Goal: Information Seeking & Learning: Learn about a topic

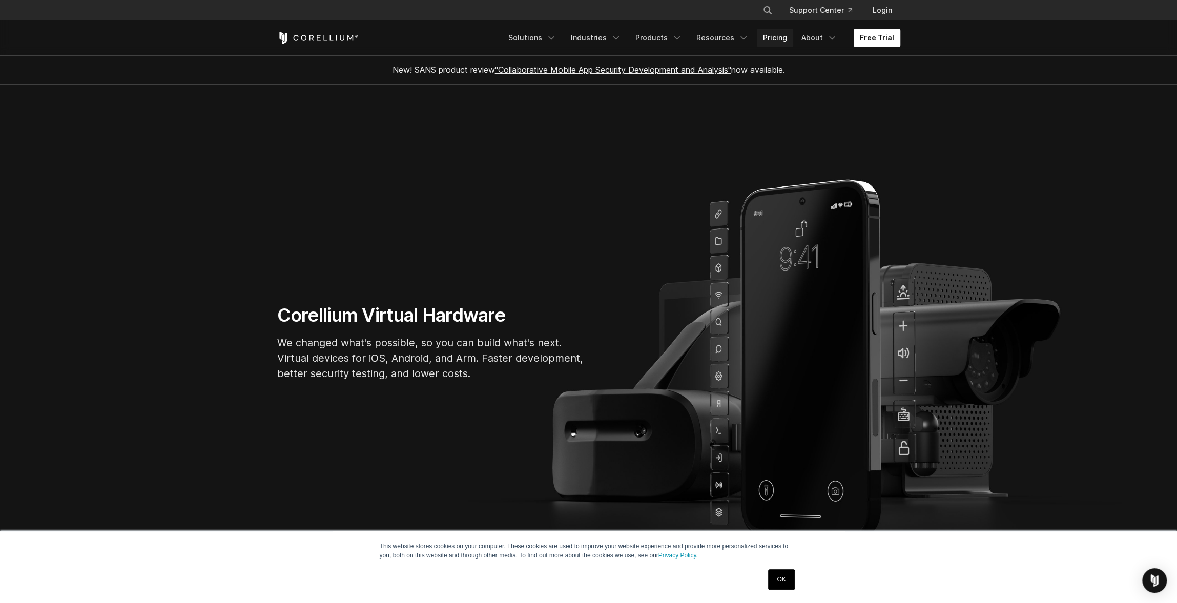
click at [771, 35] on link "Pricing" at bounding box center [775, 38] width 36 height 18
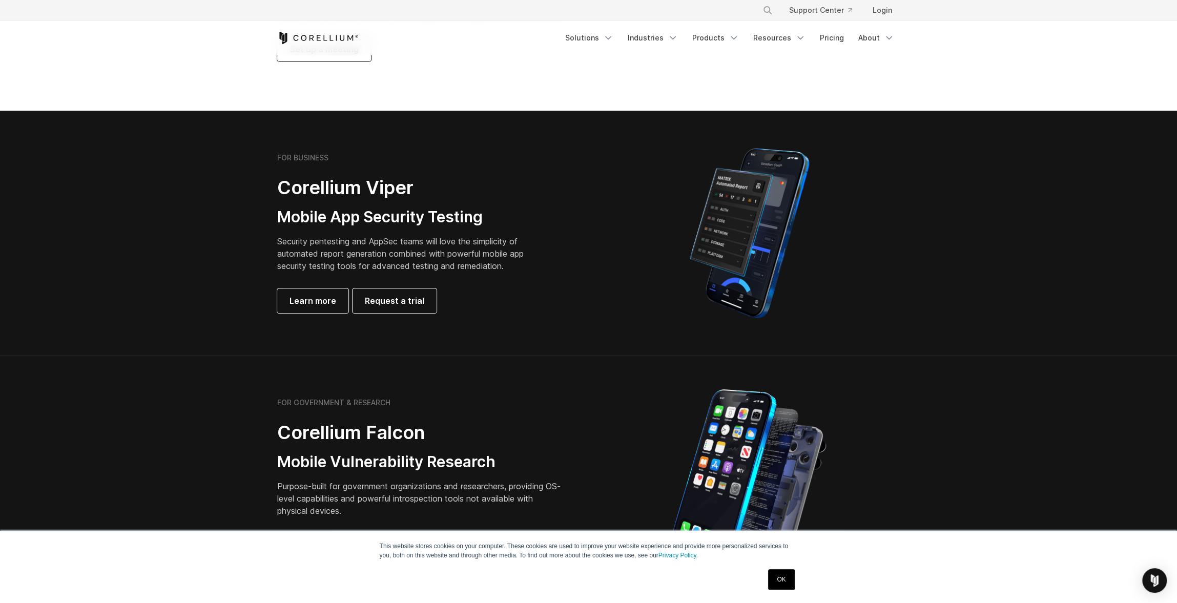
scroll to position [359, 0]
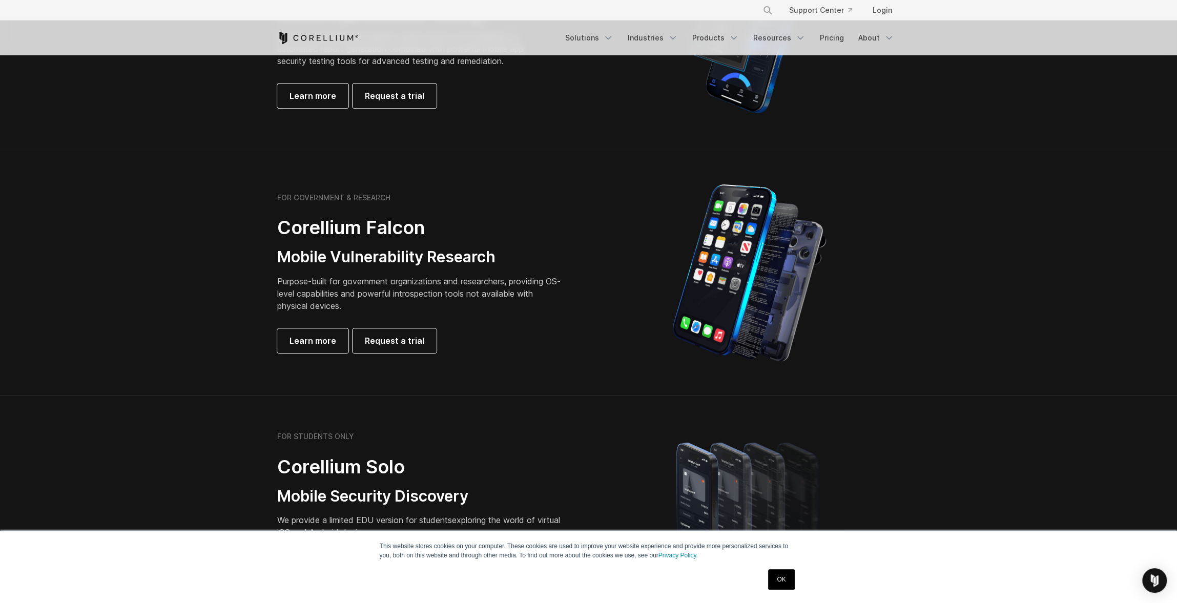
drag, startPoint x: 434, startPoint y: 294, endPoint x: 427, endPoint y: 295, distance: 7.2
click at [434, 294] on p "Purpose-built for government organizations and researchers, providing OS-level …" at bounding box center [420, 293] width 287 height 37
drag, startPoint x: 383, startPoint y: 295, endPoint x: 498, endPoint y: 305, distance: 115.2
click at [497, 305] on p "Purpose-built for government organizations and researchers, providing OS-level …" at bounding box center [420, 293] width 287 height 37
click at [511, 298] on p "Purpose-built for government organizations and researchers, providing OS-level …" at bounding box center [420, 293] width 287 height 37
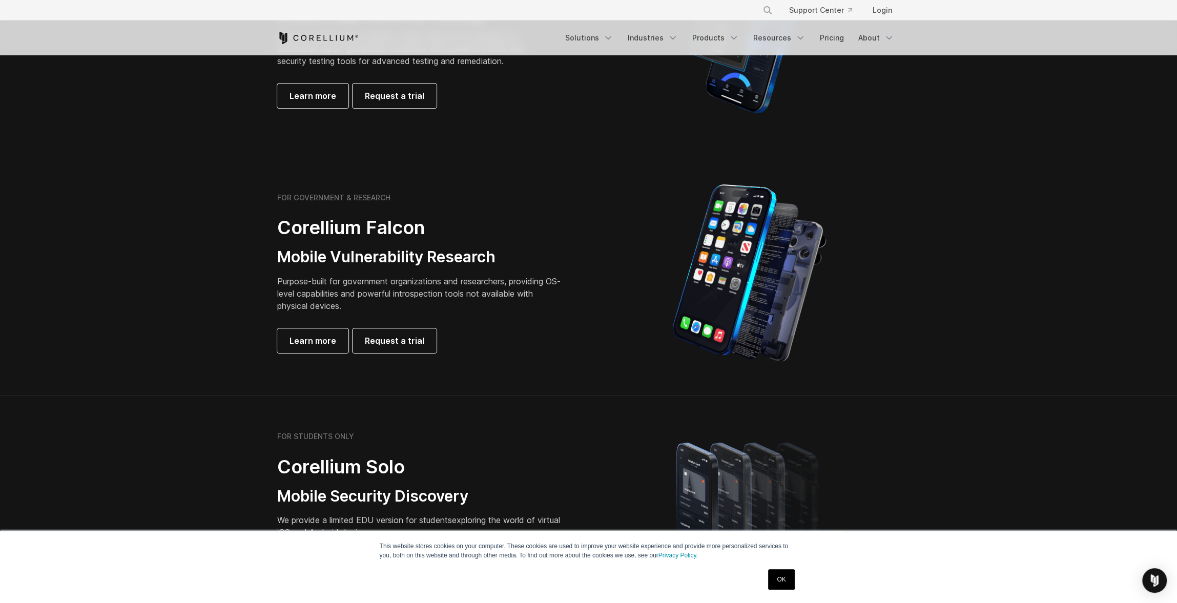
click at [432, 302] on p "Purpose-built for government organizations and researchers, providing OS-level …" at bounding box center [420, 293] width 287 height 37
click at [370, 298] on p "Purpose-built for government organizations and researchers, providing OS-level …" at bounding box center [420, 293] width 287 height 37
drag, startPoint x: 357, startPoint y: 297, endPoint x: 462, endPoint y: 297, distance: 105.5
click at [458, 297] on p "Purpose-built for government organizations and researchers, providing OS-level …" at bounding box center [420, 293] width 287 height 37
drag, startPoint x: 462, startPoint y: 297, endPoint x: 482, endPoint y: 298, distance: 19.5
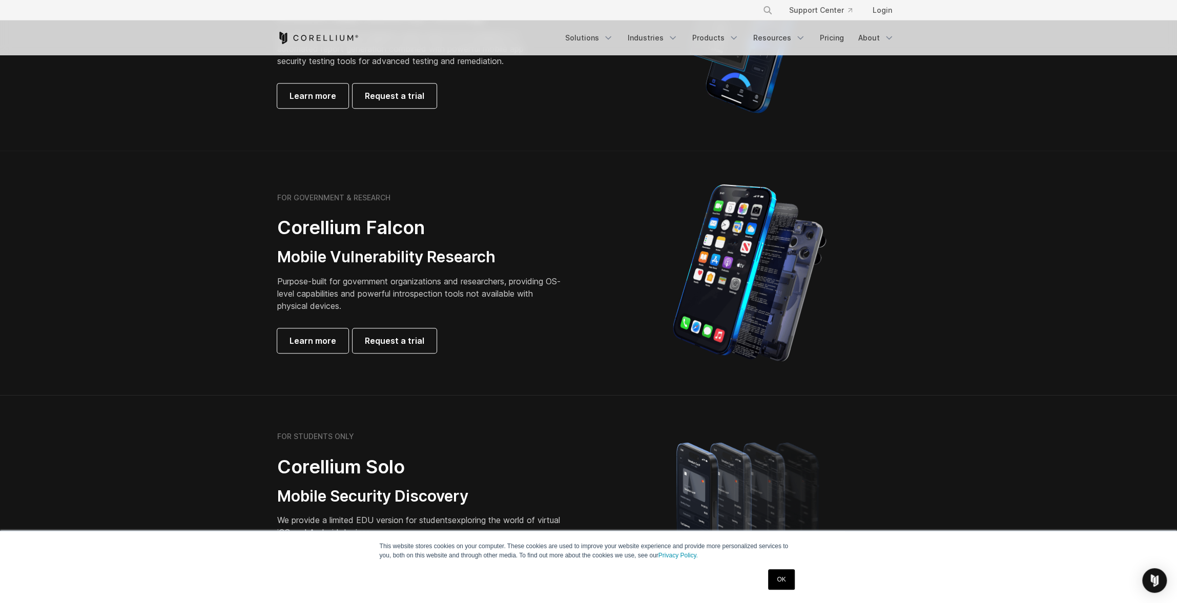
click at [462, 297] on p "Purpose-built for government organizations and researchers, providing OS-level …" at bounding box center [420, 293] width 287 height 37
click at [483, 288] on p "Purpose-built for government organizations and researchers, providing OS-level …" at bounding box center [420, 293] width 287 height 37
click at [414, 288] on p "Purpose-built for government organizations and researchers, providing OS-level …" at bounding box center [420, 293] width 287 height 37
drag, startPoint x: 376, startPoint y: 290, endPoint x: 309, endPoint y: 294, distance: 66.7
click at [375, 290] on p "Purpose-built for government organizations and researchers, providing OS-level …" at bounding box center [420, 293] width 287 height 37
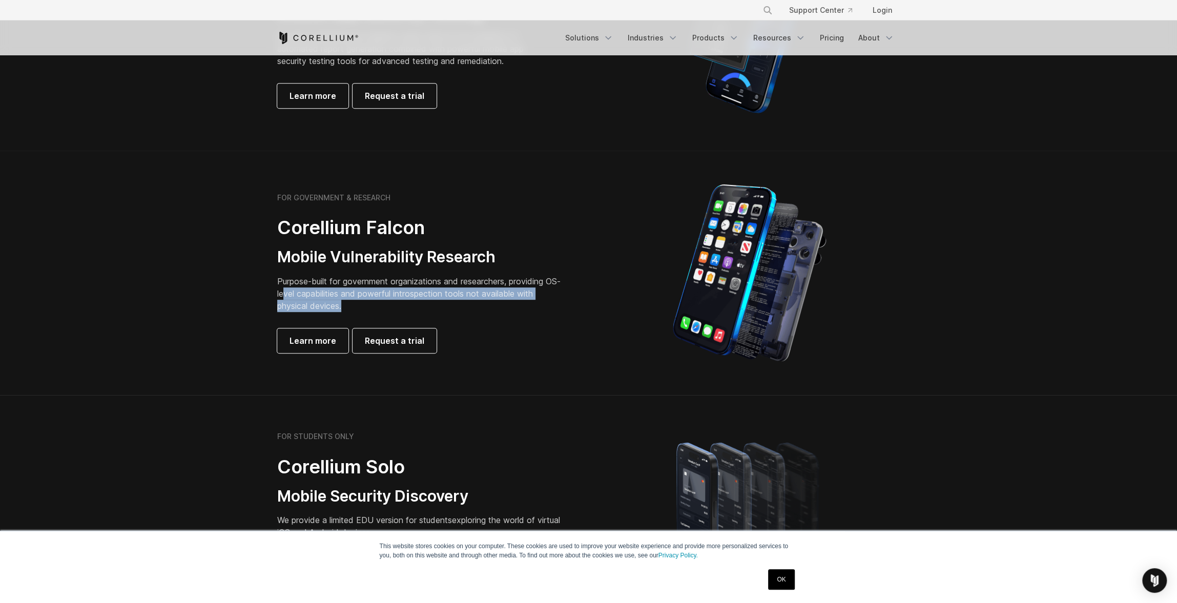
drag, startPoint x: 313, startPoint y: 297, endPoint x: 455, endPoint y: 302, distance: 141.5
click at [454, 302] on p "Purpose-built for government organizations and researchers, providing OS-level …" at bounding box center [420, 293] width 287 height 37
drag, startPoint x: 488, startPoint y: 297, endPoint x: 493, endPoint y: 296, distance: 5.2
click at [488, 296] on p "Purpose-built for government organizations and researchers, providing OS-level …" at bounding box center [420, 293] width 287 height 37
click at [503, 292] on p "Purpose-built for government organizations and researchers, providing OS-level …" at bounding box center [420, 293] width 287 height 37
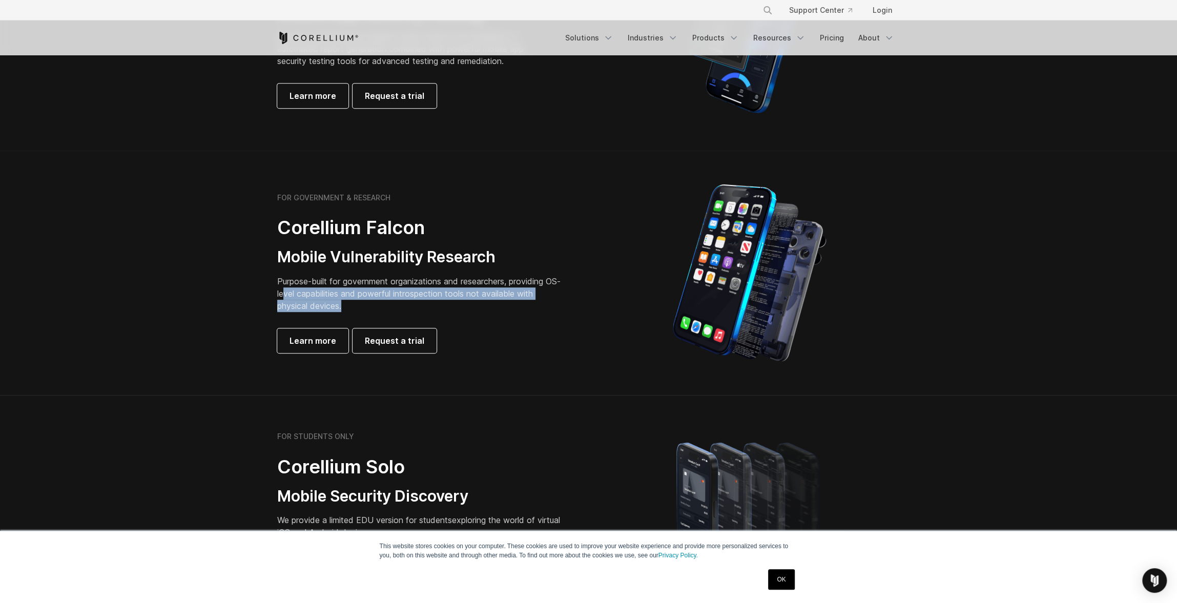
click at [372, 291] on p "Purpose-built for government organizations and researchers, providing OS-level …" at bounding box center [420, 293] width 287 height 37
drag, startPoint x: 346, startPoint y: 292, endPoint x: 316, endPoint y: 295, distance: 30.3
click at [346, 292] on p "Purpose-built for government organizations and researchers, providing OS-level …" at bounding box center [420, 293] width 287 height 37
click at [529, 294] on p "Purpose-built for government organizations and researchers, providing OS-level …" at bounding box center [420, 293] width 287 height 37
click at [544, 288] on p "Purpose-built for government organizations and researchers, providing OS-level …" at bounding box center [420, 293] width 287 height 37
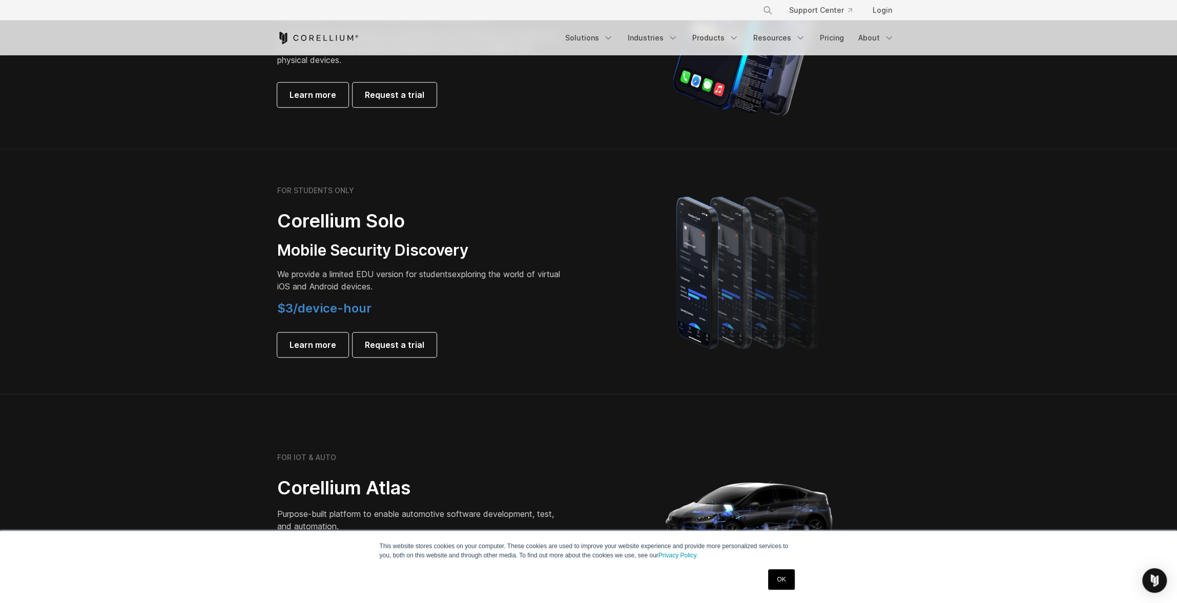
scroll to position [615, 0]
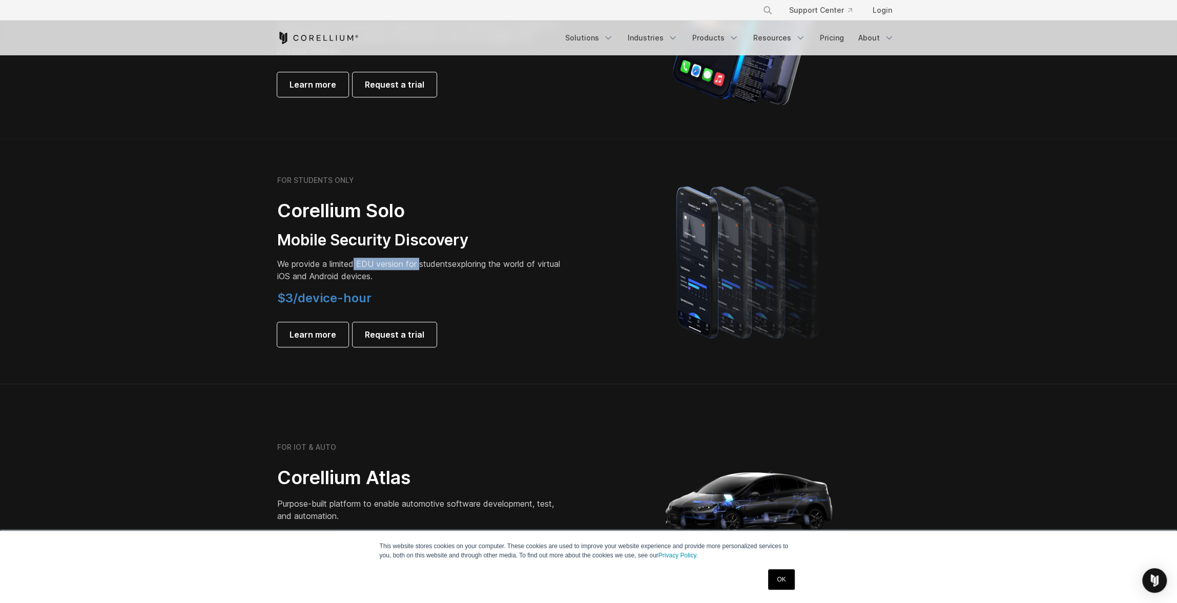
drag, startPoint x: 356, startPoint y: 267, endPoint x: 421, endPoint y: 265, distance: 65.6
click at [421, 265] on span "We provide a limited EDU version for students" at bounding box center [364, 264] width 175 height 10
drag, startPoint x: 431, startPoint y: 265, endPoint x: 437, endPoint y: 265, distance: 5.6
click at [433, 265] on span "We provide a limited EDU version for students" at bounding box center [364, 264] width 175 height 10
drag, startPoint x: 438, startPoint y: 265, endPoint x: 448, endPoint y: 266, distance: 9.7
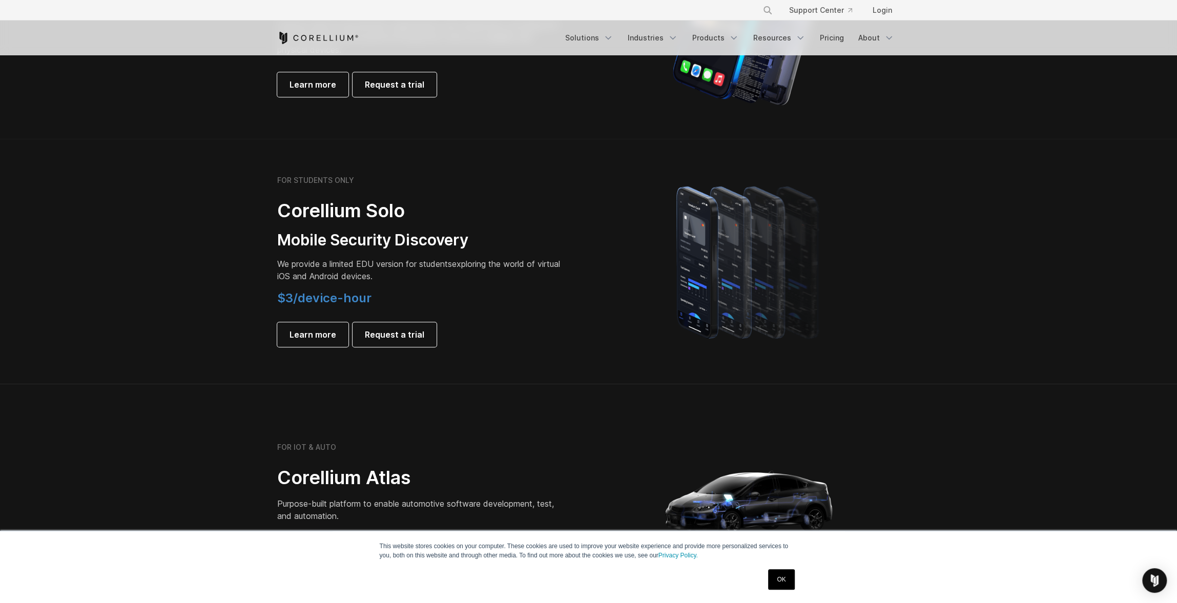
click at [440, 265] on span "We provide a limited EDU version for students" at bounding box center [364, 264] width 175 height 10
drag, startPoint x: 448, startPoint y: 266, endPoint x: 461, endPoint y: 266, distance: 12.8
click at [450, 266] on span "We provide a limited EDU version for students" at bounding box center [364, 264] width 175 height 10
click at [463, 266] on p "We provide a limited EDU version for students exploring the world of virtual iO…" at bounding box center [420, 270] width 287 height 25
drag, startPoint x: 489, startPoint y: 266, endPoint x: 374, endPoint y: 270, distance: 114.8
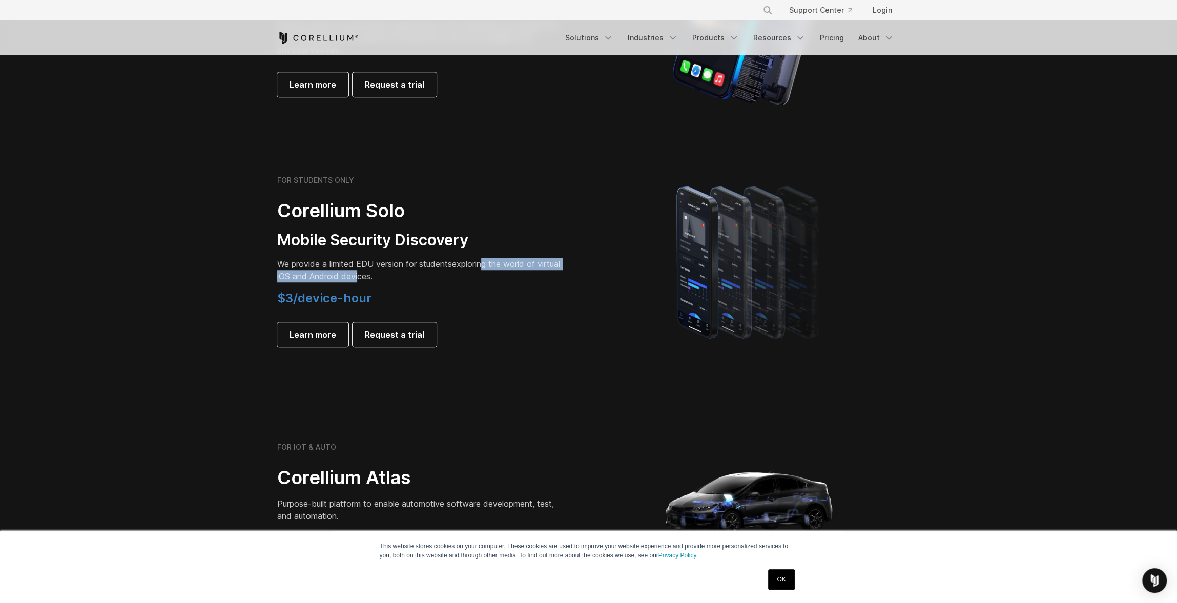
click at [382, 270] on p "We provide a limited EDU version for students exploring the world of virtual iO…" at bounding box center [420, 270] width 287 height 25
click at [371, 270] on p "We provide a limited EDU version for students exploring the world of virtual iO…" at bounding box center [420, 270] width 287 height 25
drag, startPoint x: 346, startPoint y: 270, endPoint x: 327, endPoint y: 269, distance: 19.0
click at [346, 270] on p "We provide a limited EDU version for students exploring the world of virtual iO…" at bounding box center [420, 270] width 287 height 25
drag, startPoint x: 308, startPoint y: 268, endPoint x: 486, endPoint y: 277, distance: 178.5
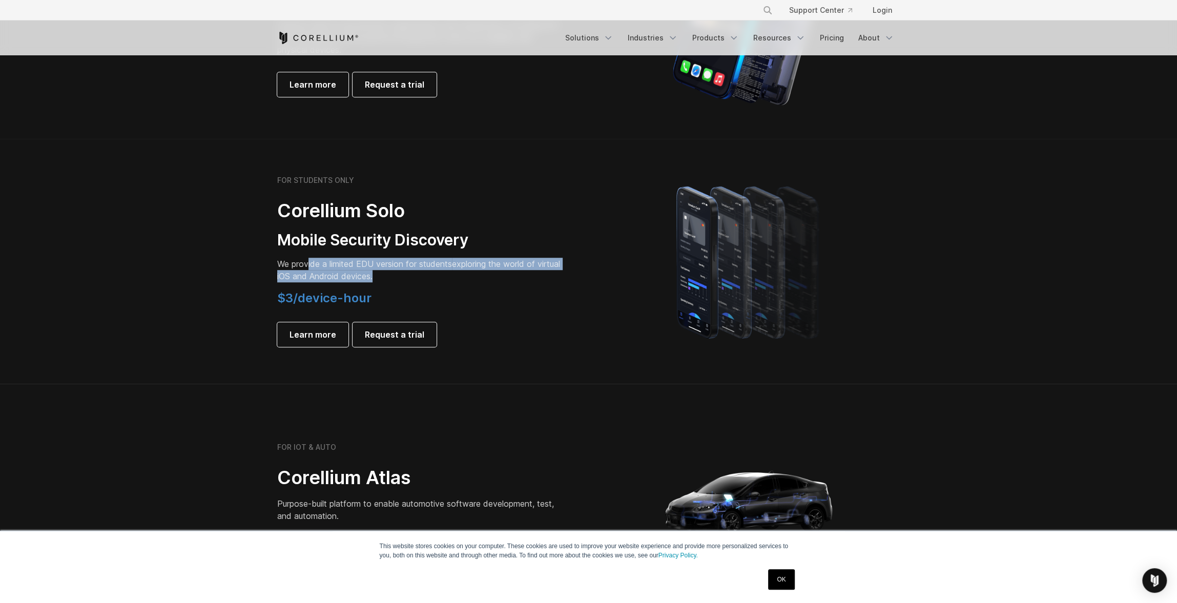
click at [480, 275] on p "We provide a limited EDU version for students exploring the world of virtual iO…" at bounding box center [420, 270] width 287 height 25
click at [487, 277] on p "We provide a limited EDU version for students exploring the world of virtual iO…" at bounding box center [420, 270] width 287 height 25
click at [487, 276] on p "We provide a limited EDU version for students exploring the world of virtual iO…" at bounding box center [420, 270] width 287 height 25
click at [453, 275] on p "We provide a limited EDU version for students exploring the world of virtual iO…" at bounding box center [420, 270] width 287 height 25
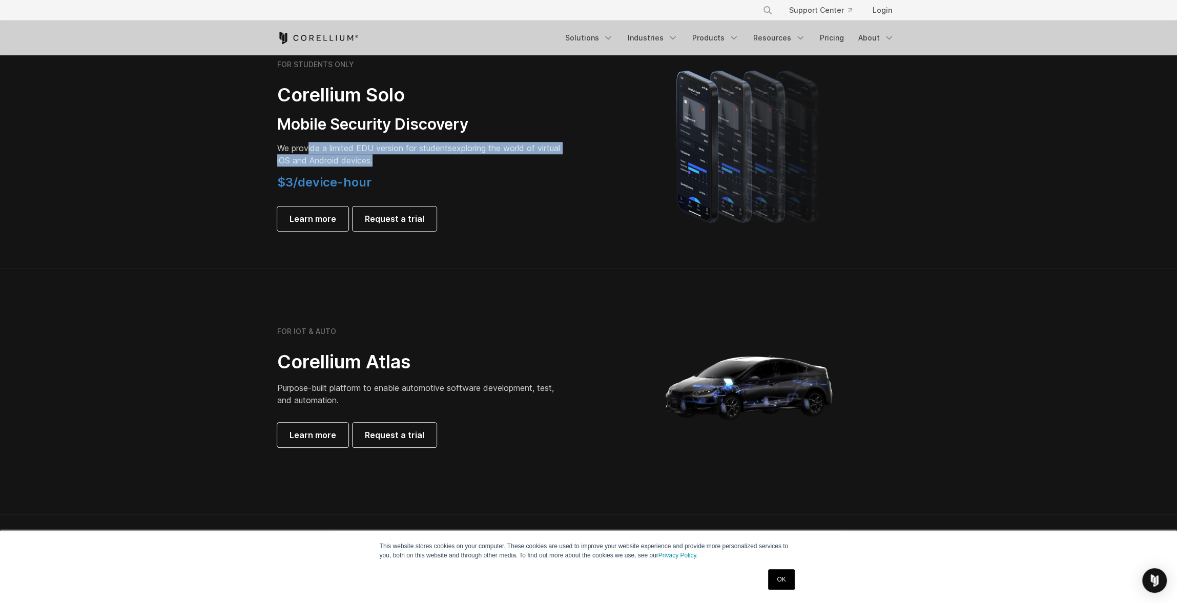
scroll to position [666, 0]
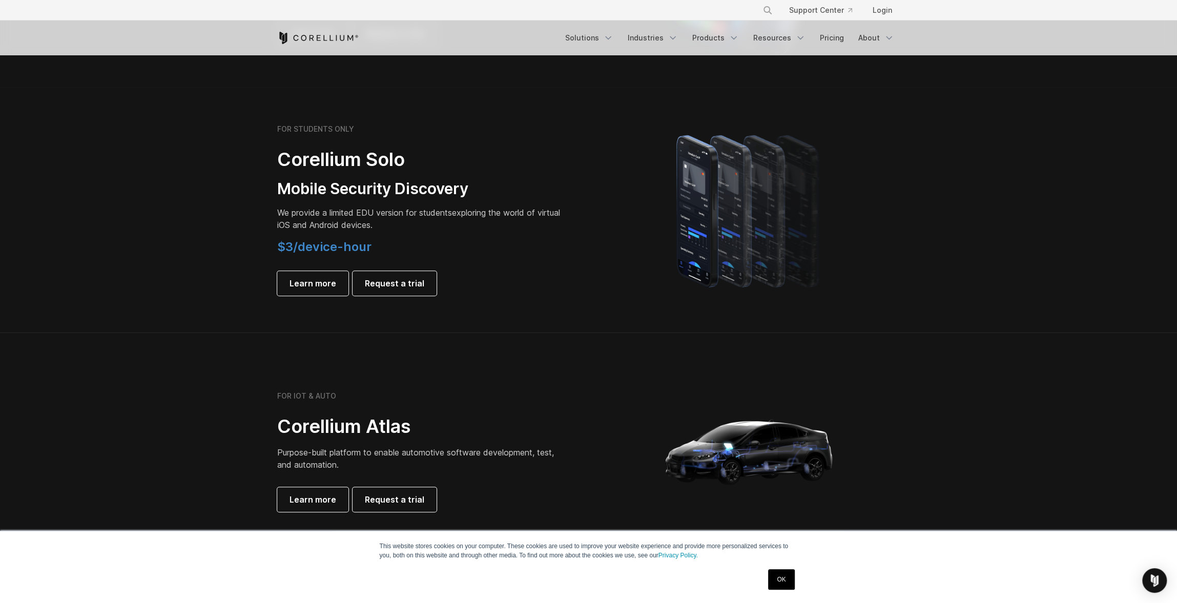
click at [599, 270] on div at bounding box center [749, 209] width 301 height 179
click at [307, 281] on span "Learn more" at bounding box center [312, 283] width 47 height 12
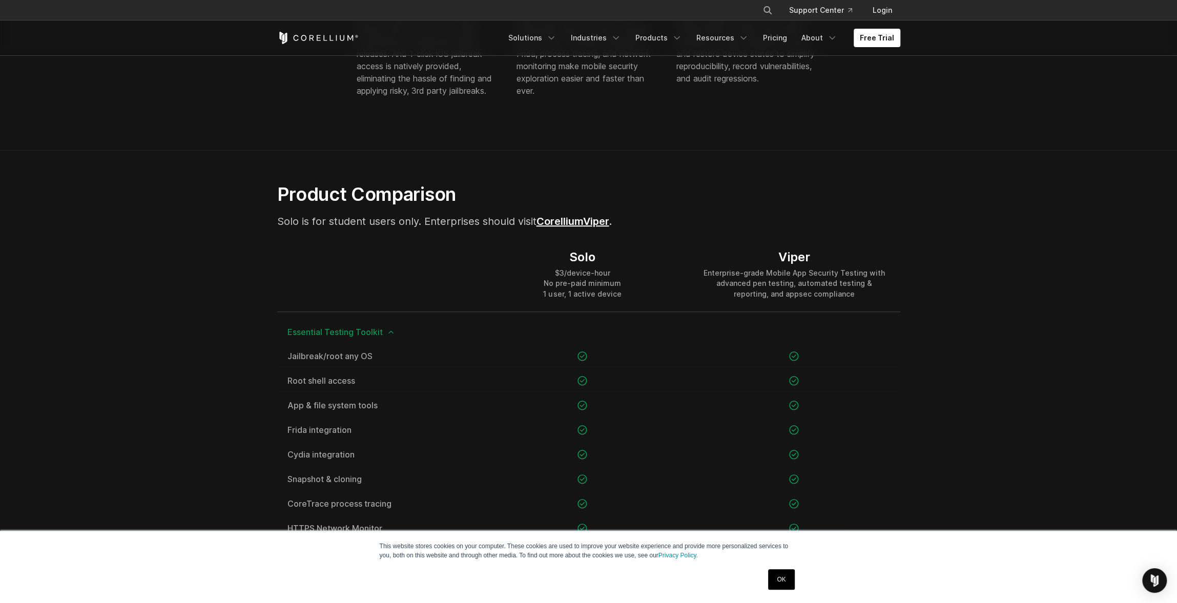
scroll to position [563, 0]
click at [592, 220] on link "Viper" at bounding box center [596, 221] width 26 height 12
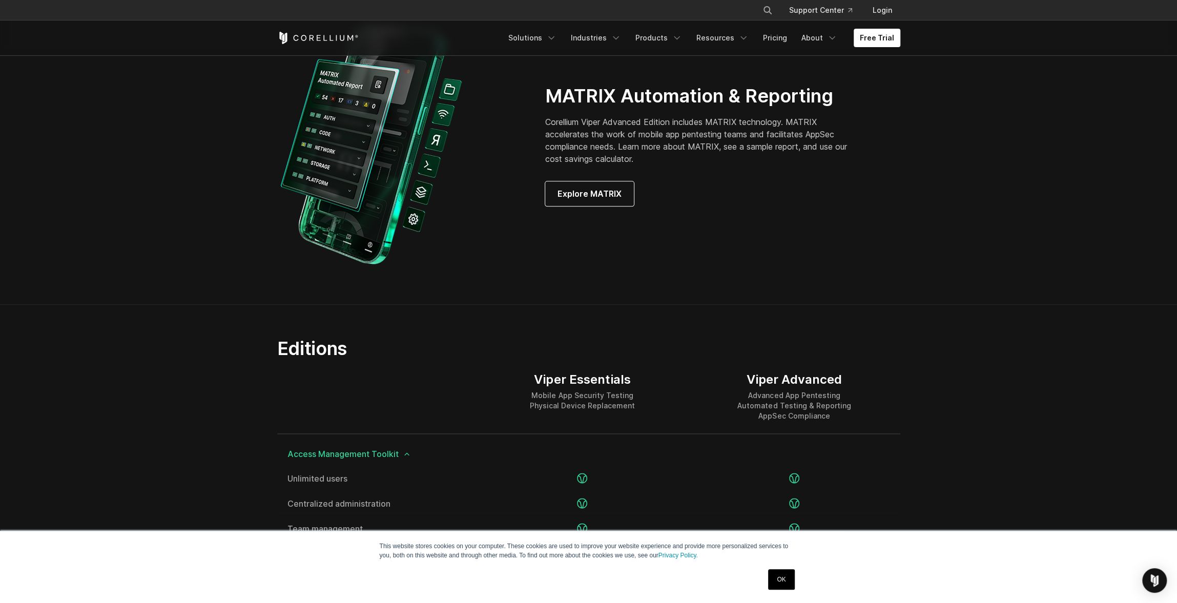
scroll to position [1178, 0]
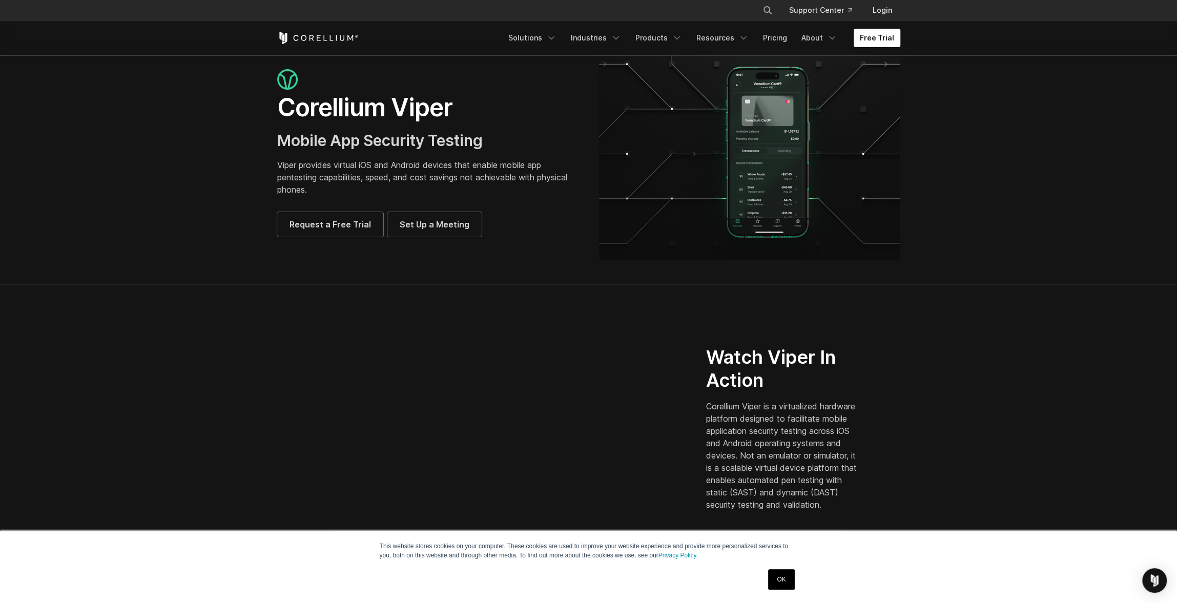
scroll to position [0, 0]
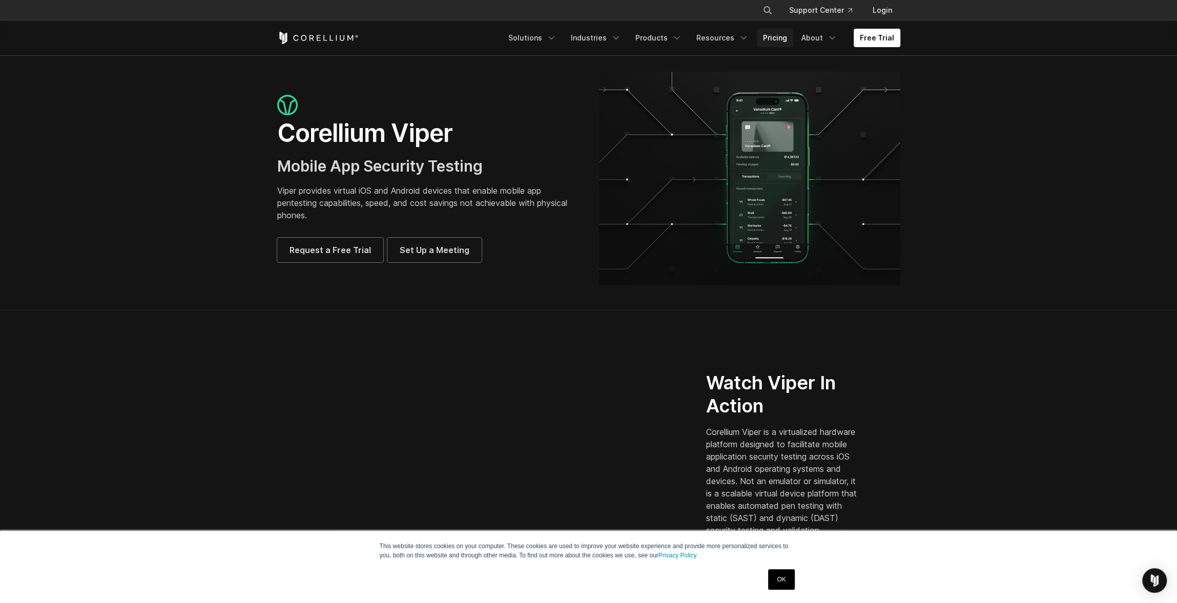
click at [784, 40] on link "Pricing" at bounding box center [775, 38] width 36 height 18
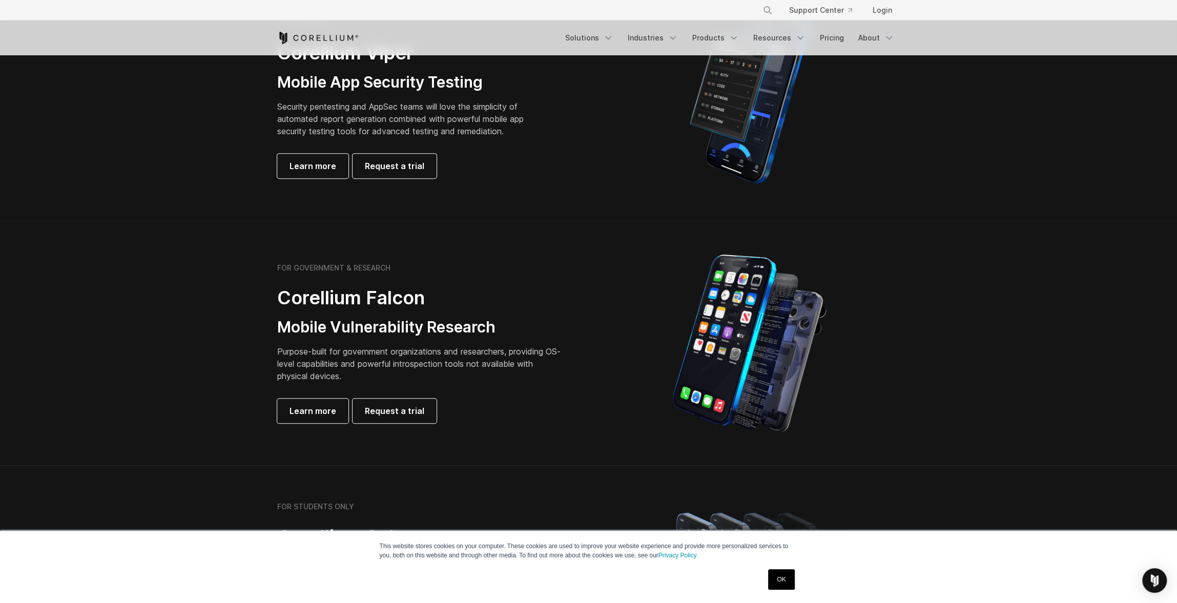
scroll to position [205, 0]
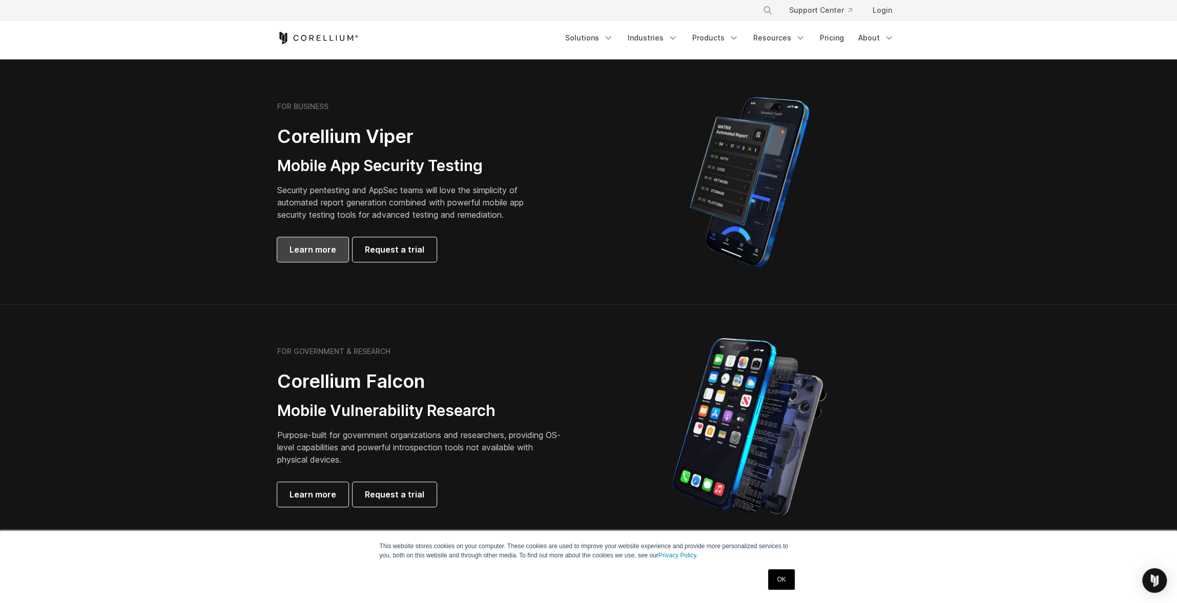
click at [310, 250] on span "Learn more" at bounding box center [312, 249] width 47 height 12
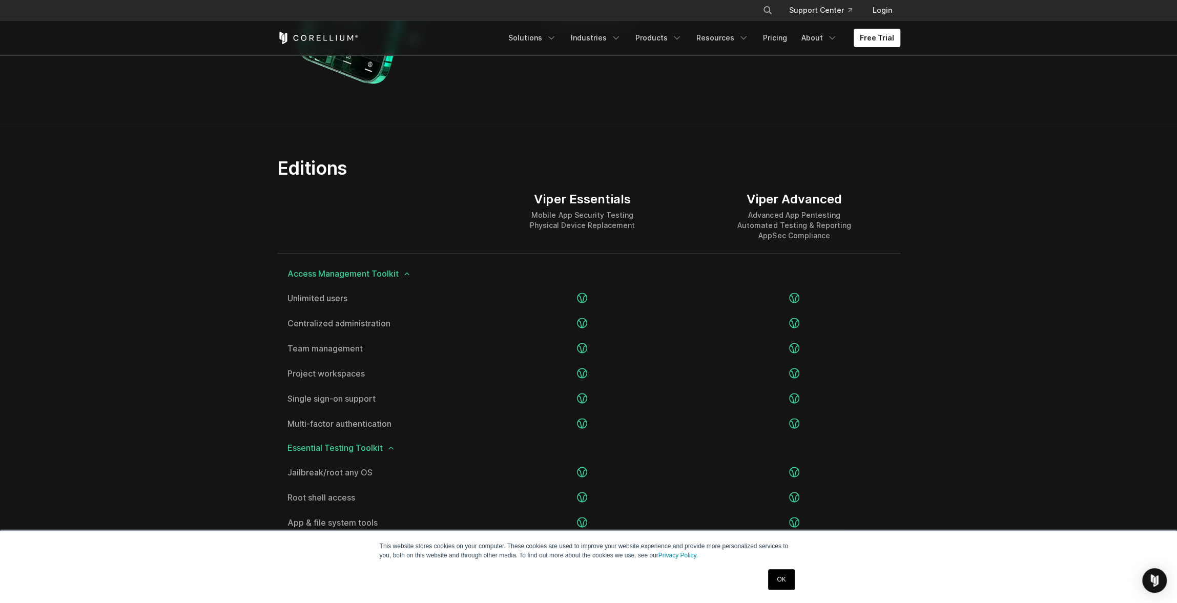
scroll to position [1229, 0]
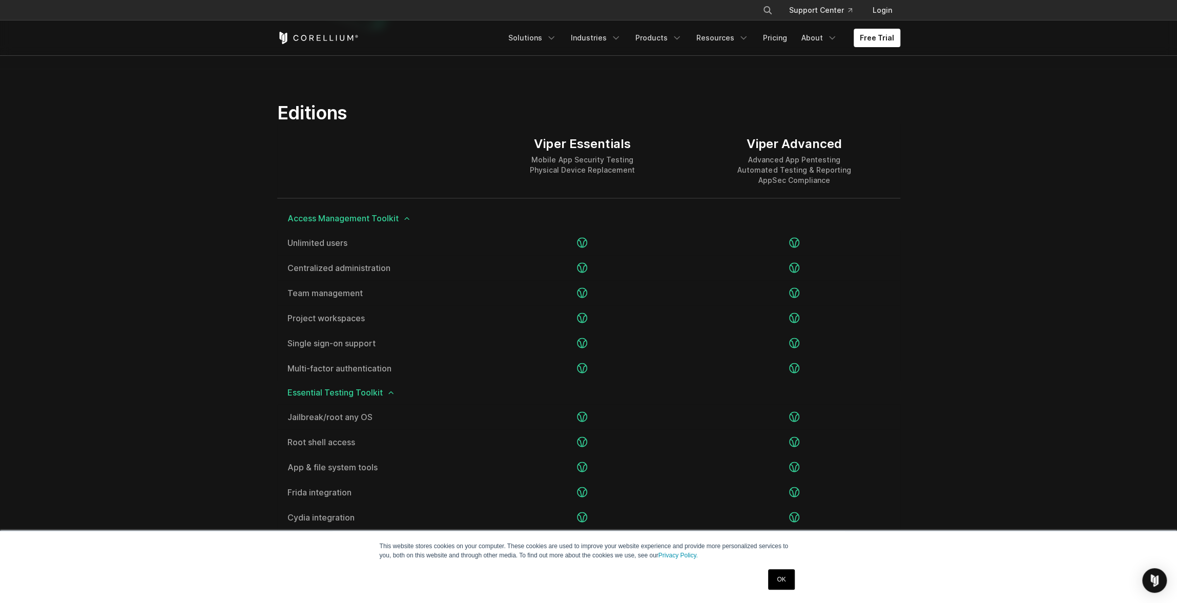
click at [1014, 224] on section "Editions Viper Essentials Mobile App Security Testing Physical Device Replaceme…" at bounding box center [588, 604] width 1177 height 1071
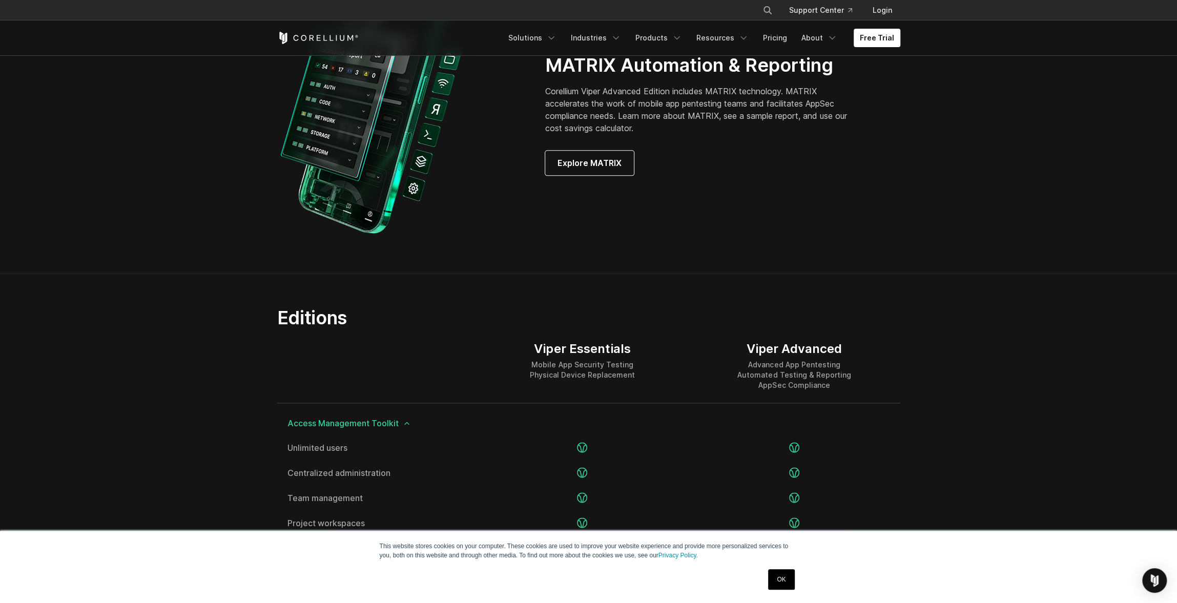
scroll to position [1025, 0]
click at [576, 347] on div "Viper Essentials" at bounding box center [582, 348] width 105 height 15
copy div "Viper Essentials"
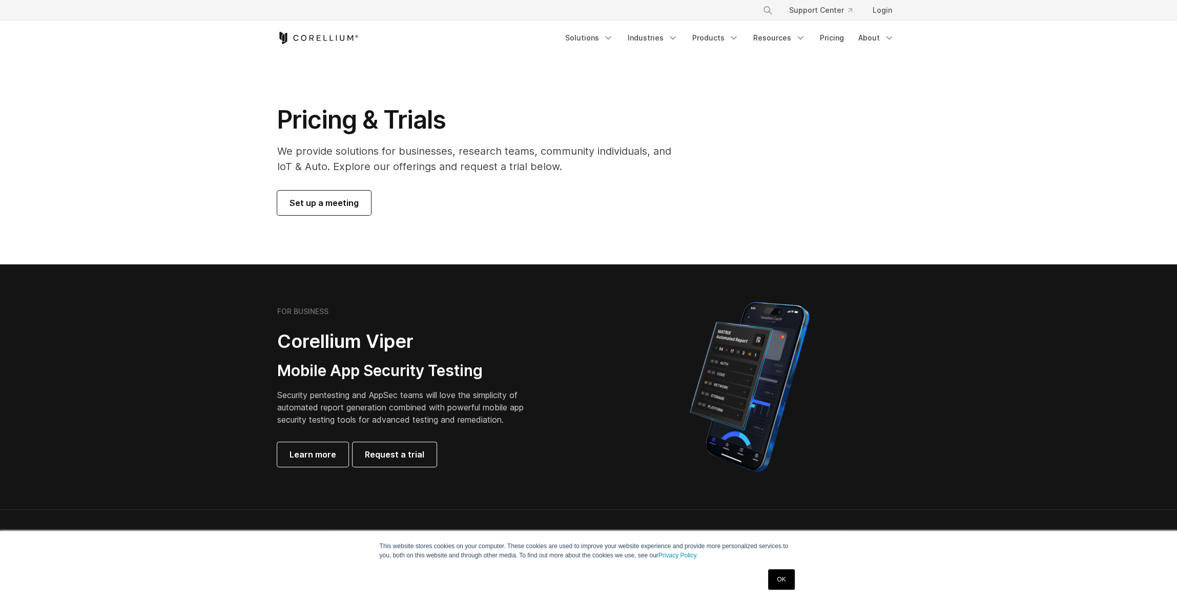
click at [900, 129] on div "Pricing & Trials We provide solutions for businesses, research teams, community…" at bounding box center [588, 159] width 643 height 111
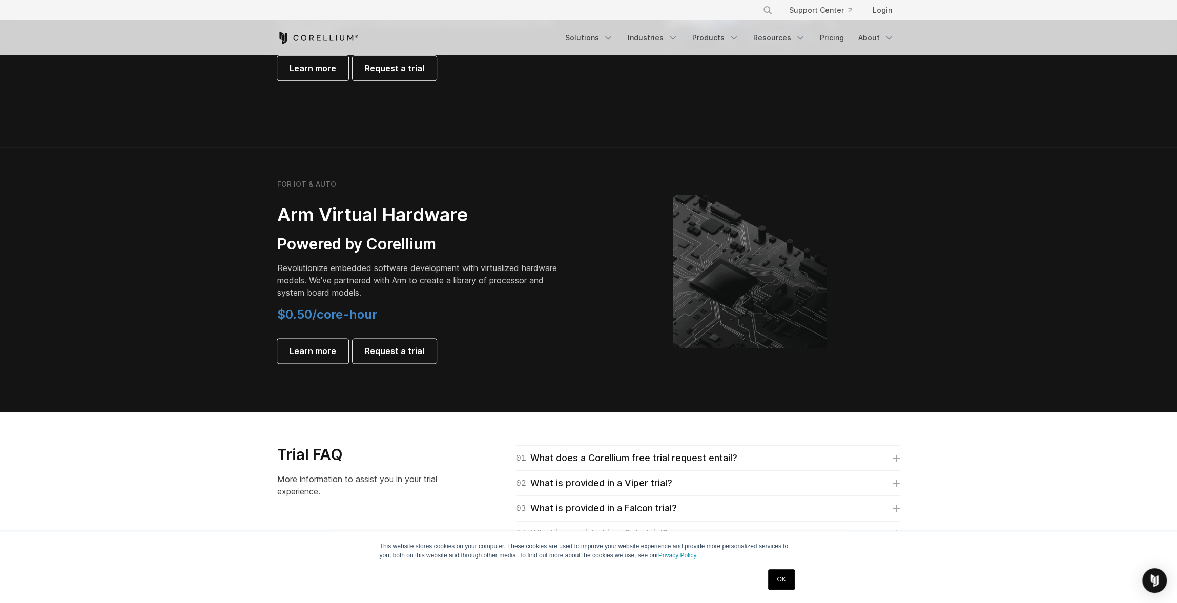
scroll to position [1178, 0]
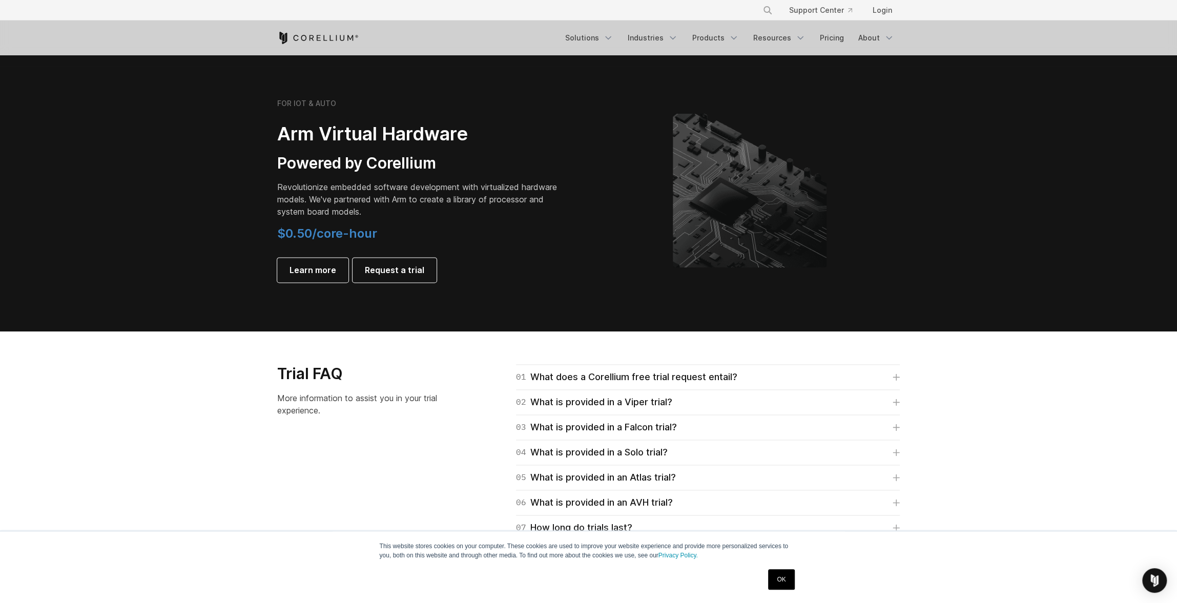
click at [577, 265] on div "FOR IOT & AUTO Arm Virtual Hardware Powered by Corellium Revolutionize embedded…" at bounding box center [428, 190] width 322 height 183
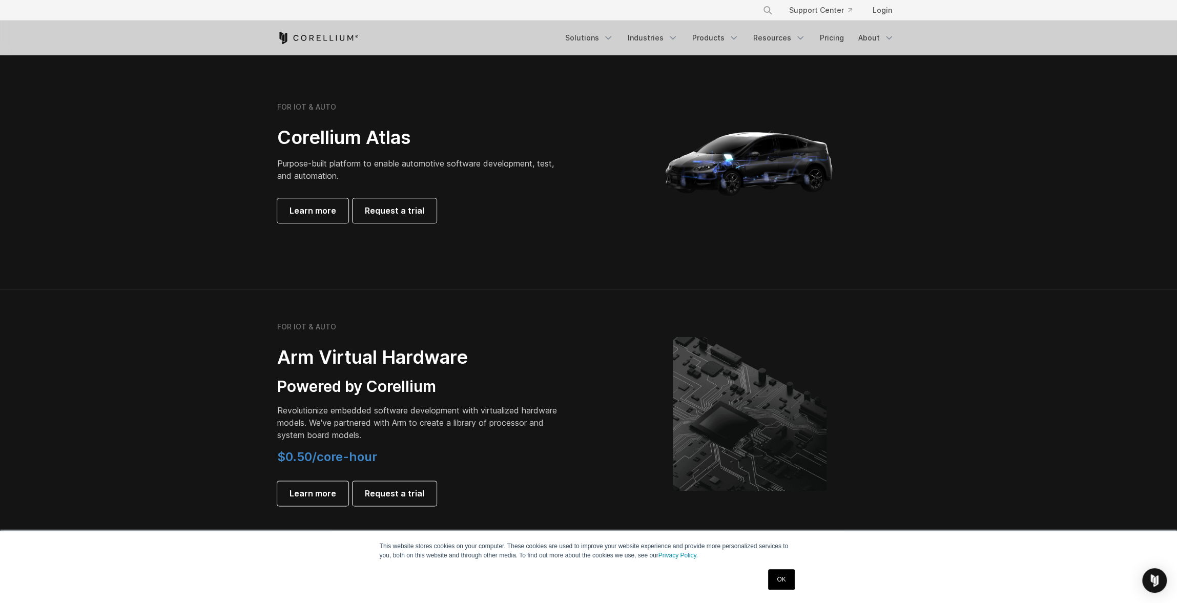
scroll to position [871, 0]
